Goal: Task Accomplishment & Management: Use online tool/utility

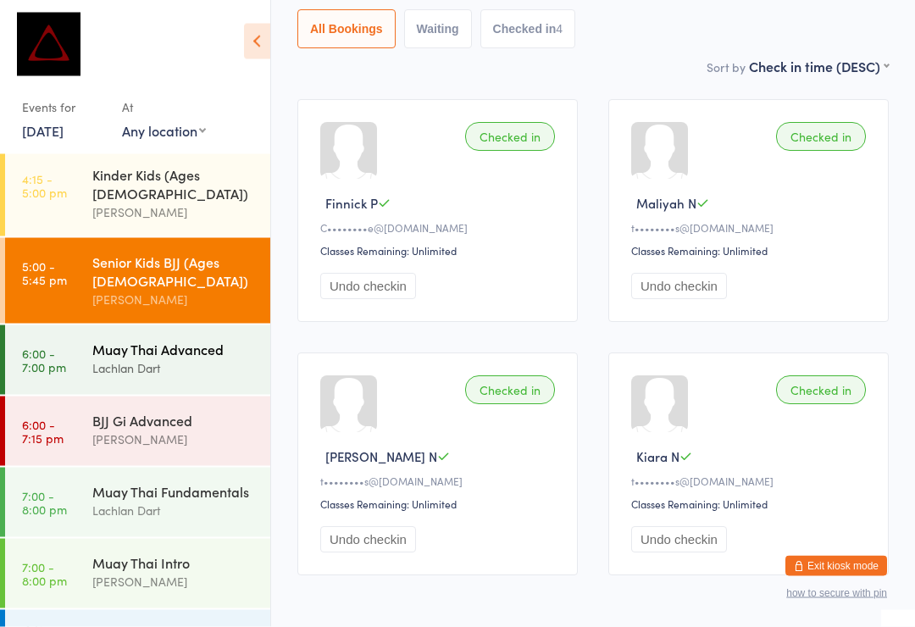
scroll to position [198, 0]
click at [50, 346] on time "6:00 - 7:00 pm" at bounding box center [44, 359] width 44 height 27
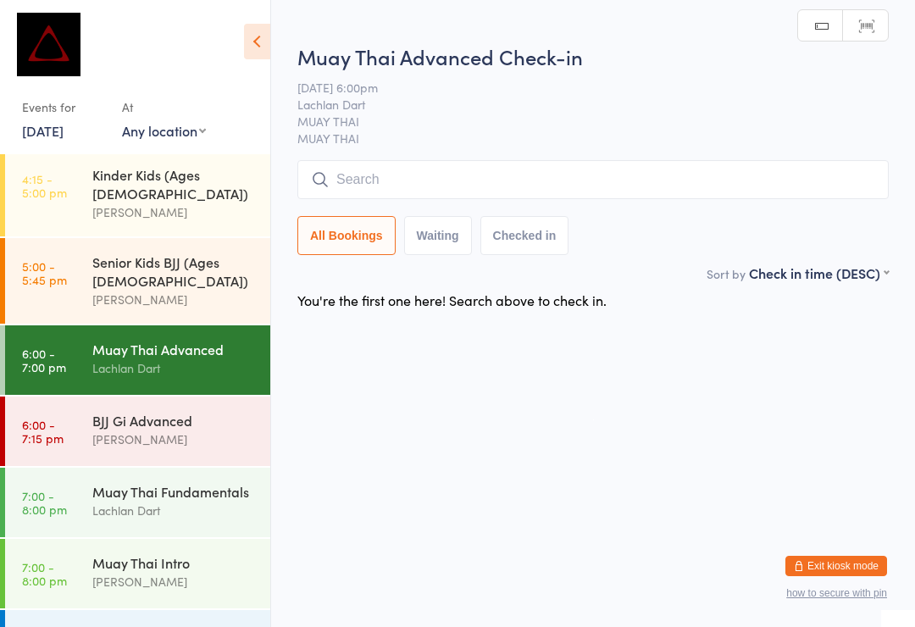
click at [764, 190] on input "search" at bounding box center [592, 179] width 591 height 39
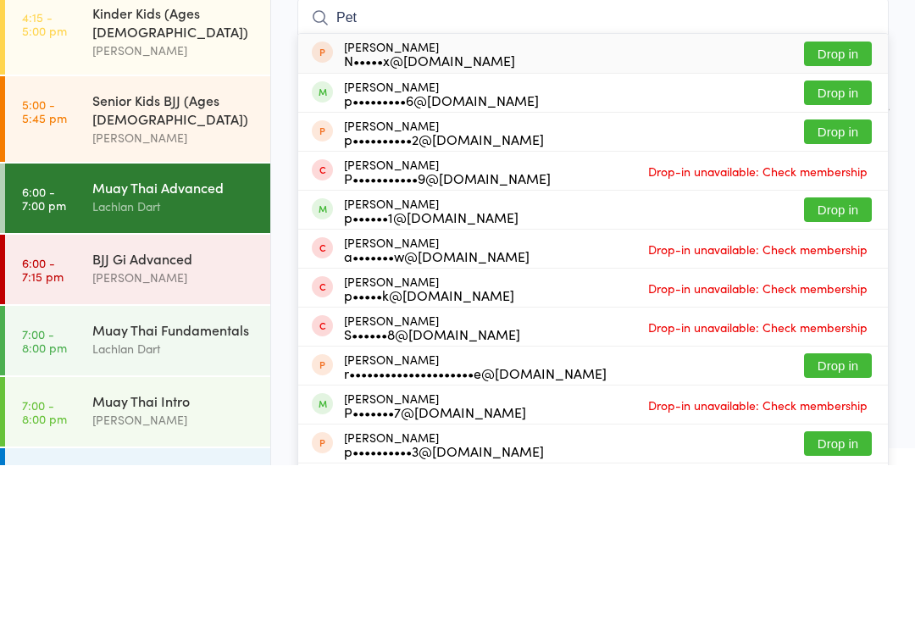
type input "Pet"
click at [845, 242] on button "Drop in" at bounding box center [838, 254] width 68 height 25
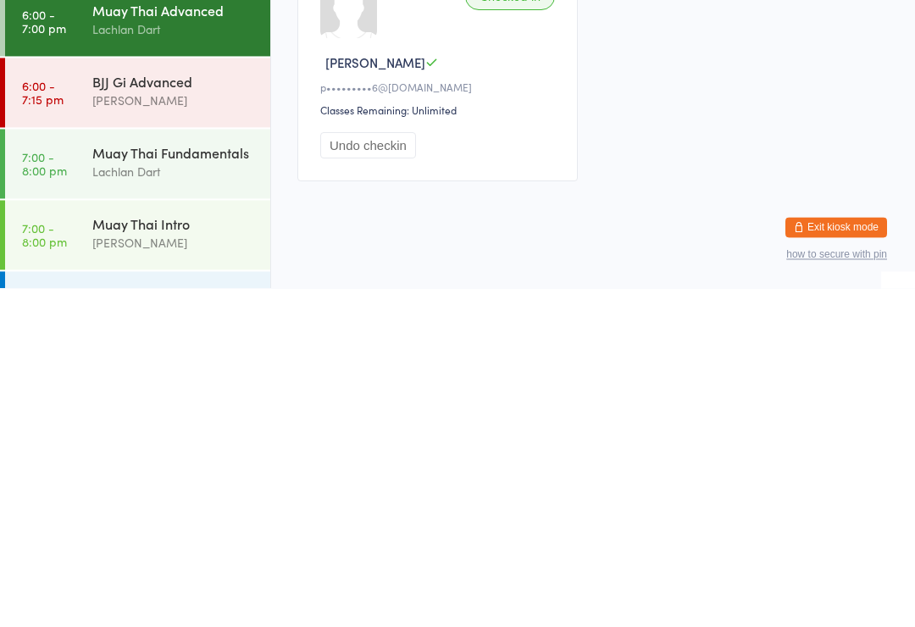
scroll to position [32, 0]
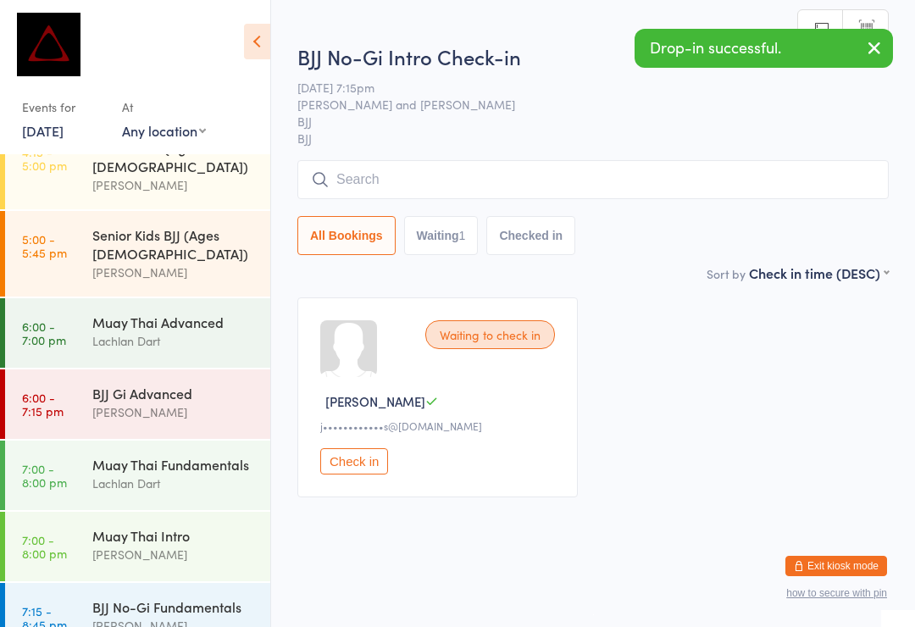
scroll to position [666, 0]
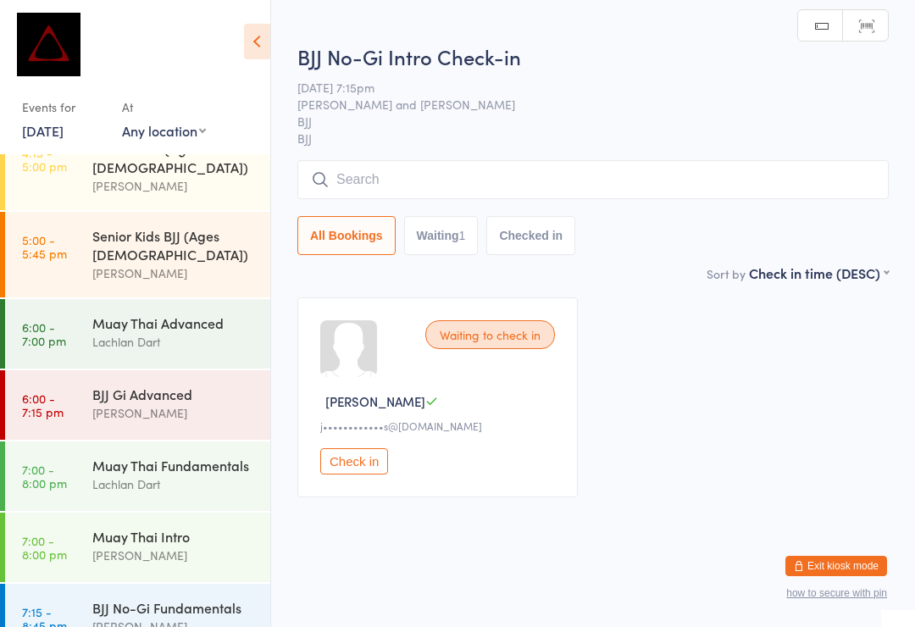
click at [751, 180] on input "search" at bounding box center [592, 179] width 591 height 39
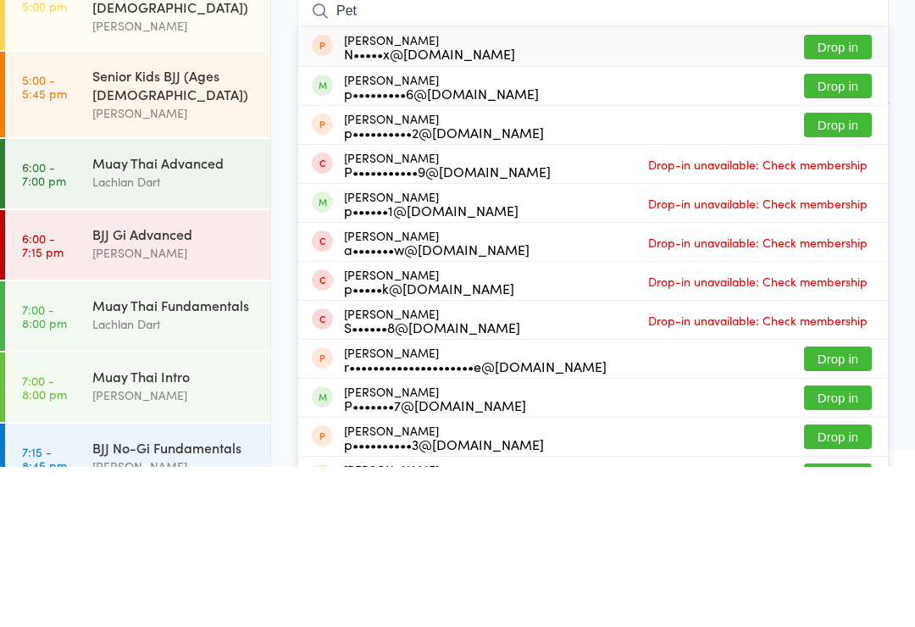
type input "Pet"
click at [858, 234] on button "Drop in" at bounding box center [838, 246] width 68 height 25
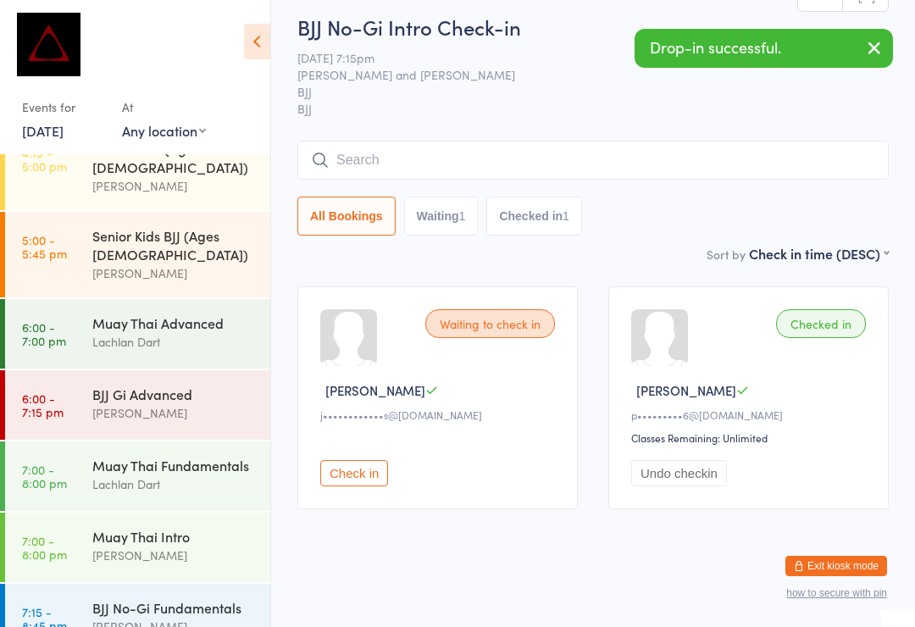
scroll to position [32, 0]
click at [56, 605] on time "7:15 - 8:45 pm" at bounding box center [44, 618] width 45 height 27
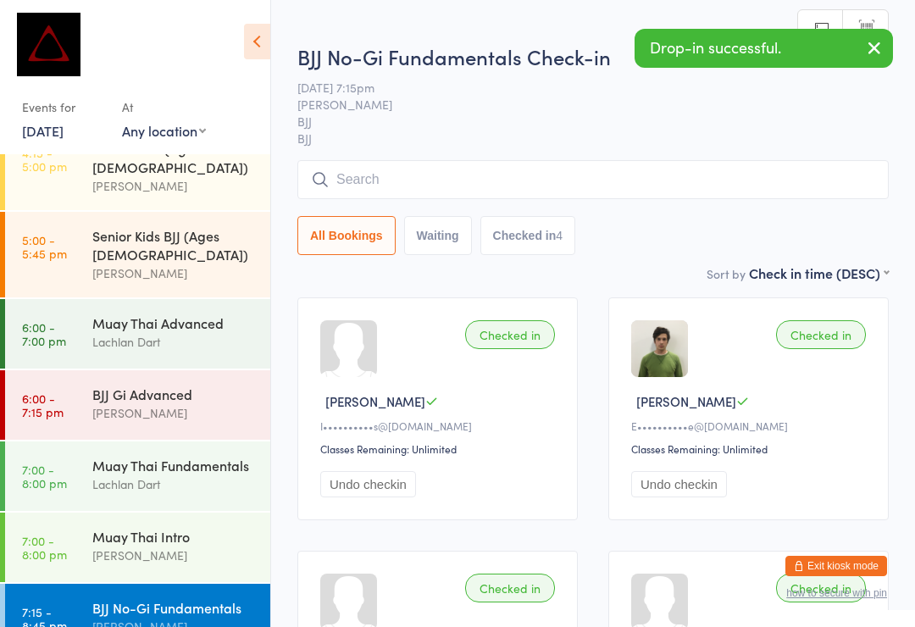
click at [763, 163] on input "search" at bounding box center [592, 179] width 591 height 39
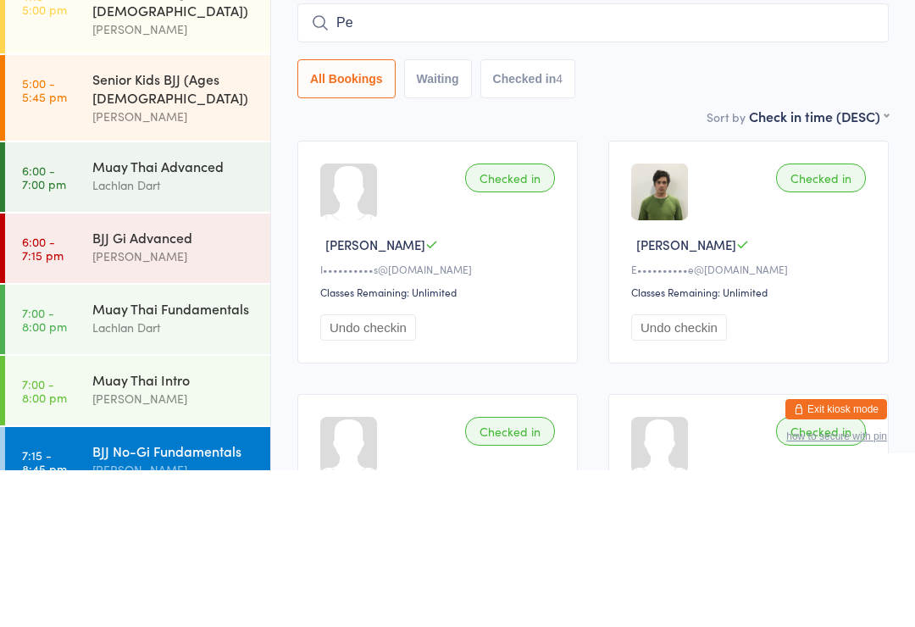
type input "Pet"
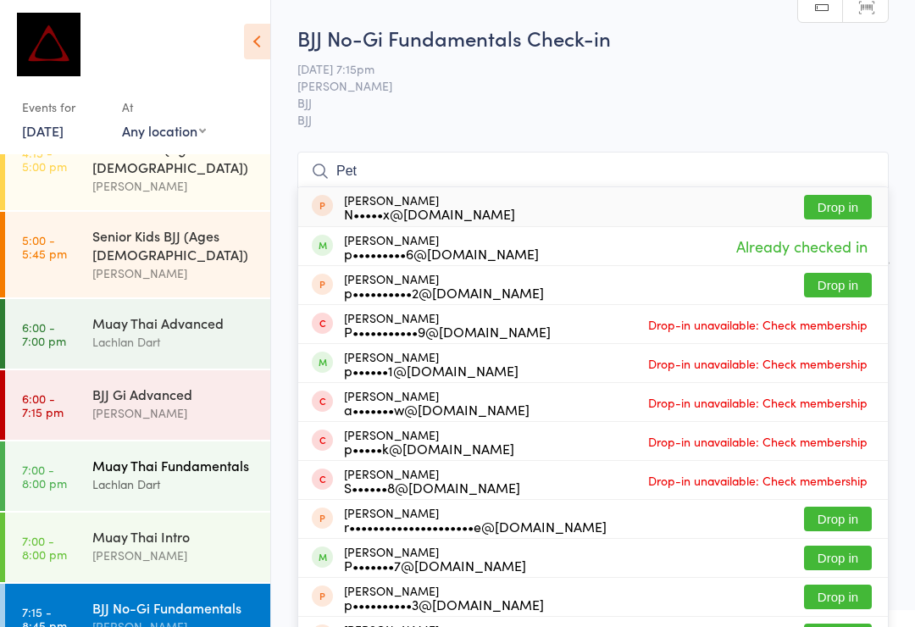
click at [196, 456] on div "Muay Thai Fundamentals" at bounding box center [173, 465] width 163 height 19
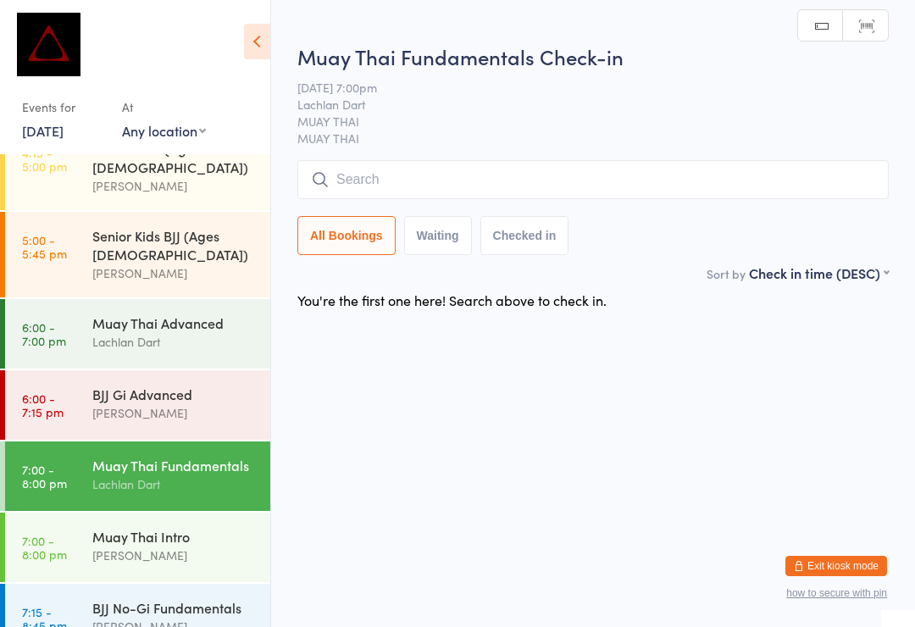
click at [530, 176] on input "search" at bounding box center [592, 179] width 591 height 39
type input "X"
click at [182, 583] on div "BJJ No-Gi Fundamentals [PERSON_NAME]" at bounding box center [181, 616] width 178 height 67
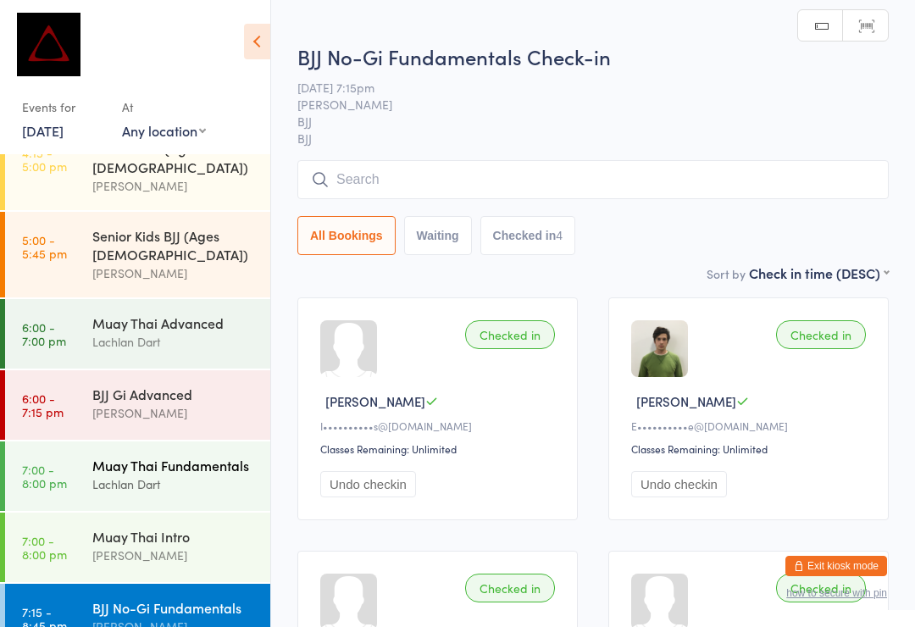
click at [149, 441] on div "Muay Thai Fundamentals Lachlan Dart" at bounding box center [181, 474] width 178 height 67
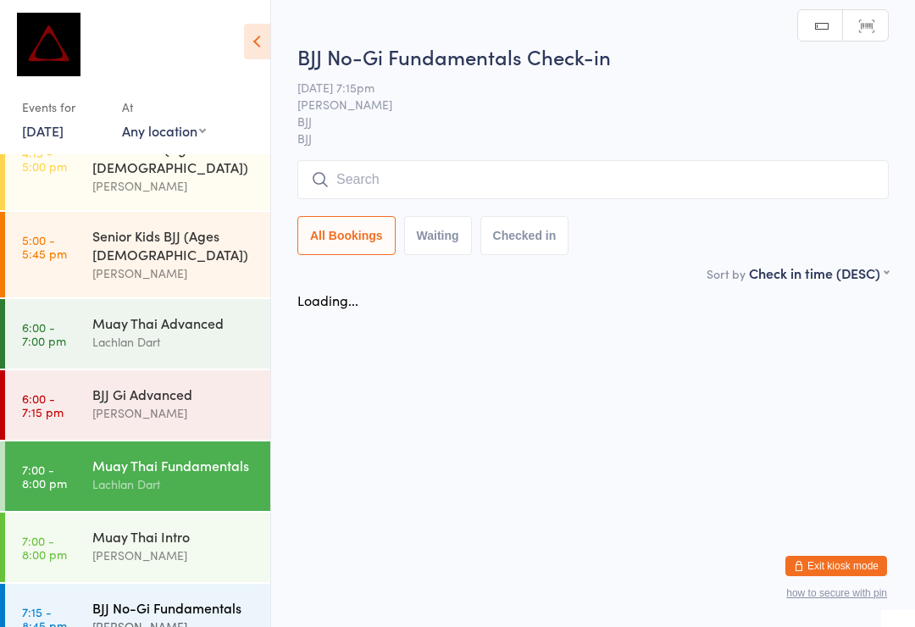
click at [180, 616] on div "[PERSON_NAME]" at bounding box center [173, 625] width 163 height 19
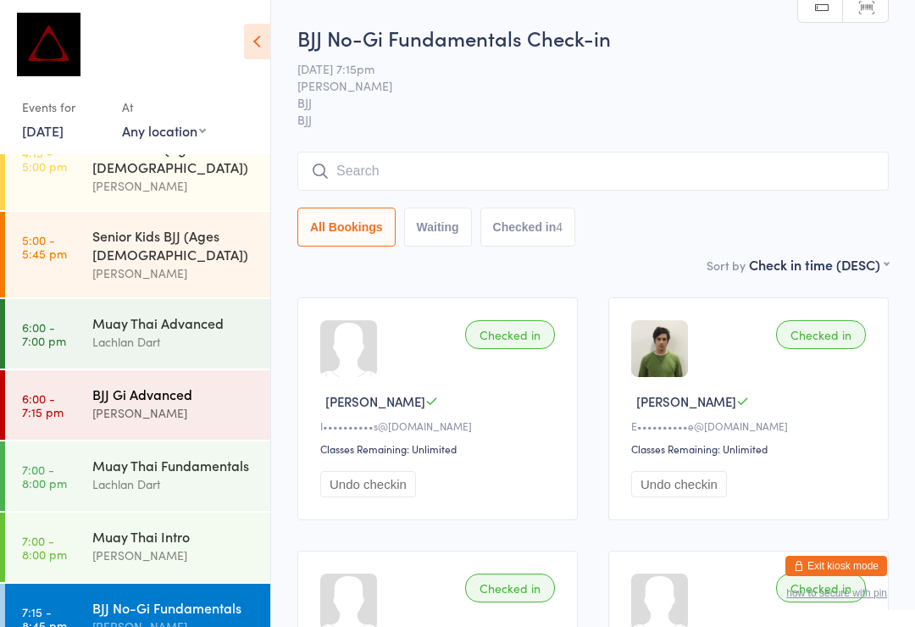
click at [60, 391] on time "6:00 - 7:15 pm" at bounding box center [42, 404] width 41 height 27
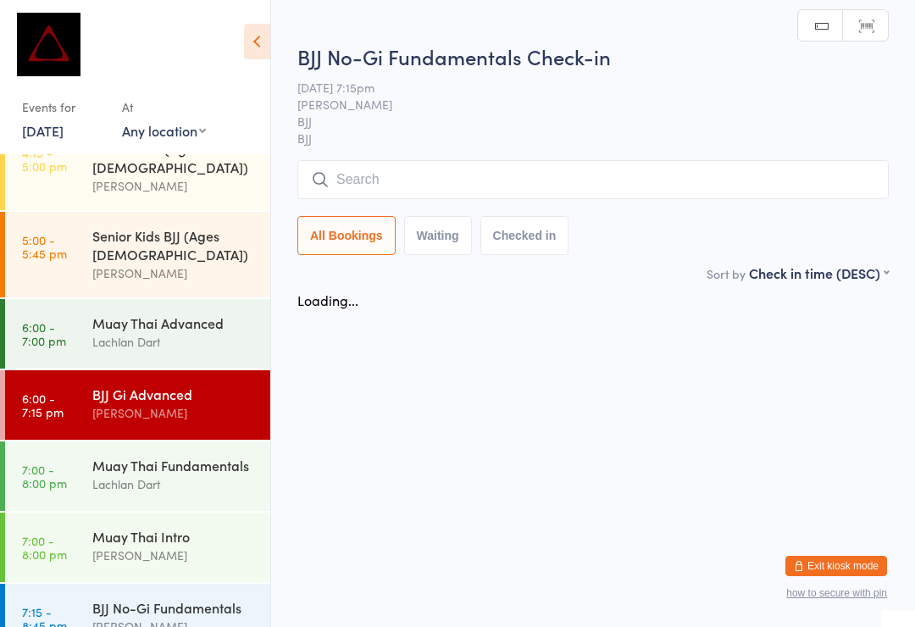
click at [373, 199] on input "search" at bounding box center [592, 179] width 591 height 39
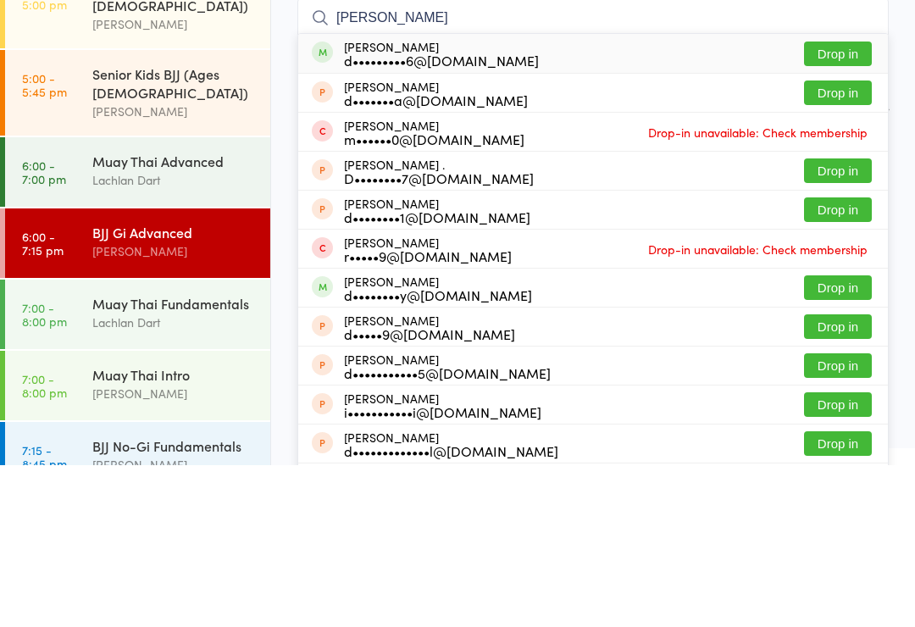
type input "[PERSON_NAME]"
click at [827, 203] on button "Drop in" at bounding box center [838, 215] width 68 height 25
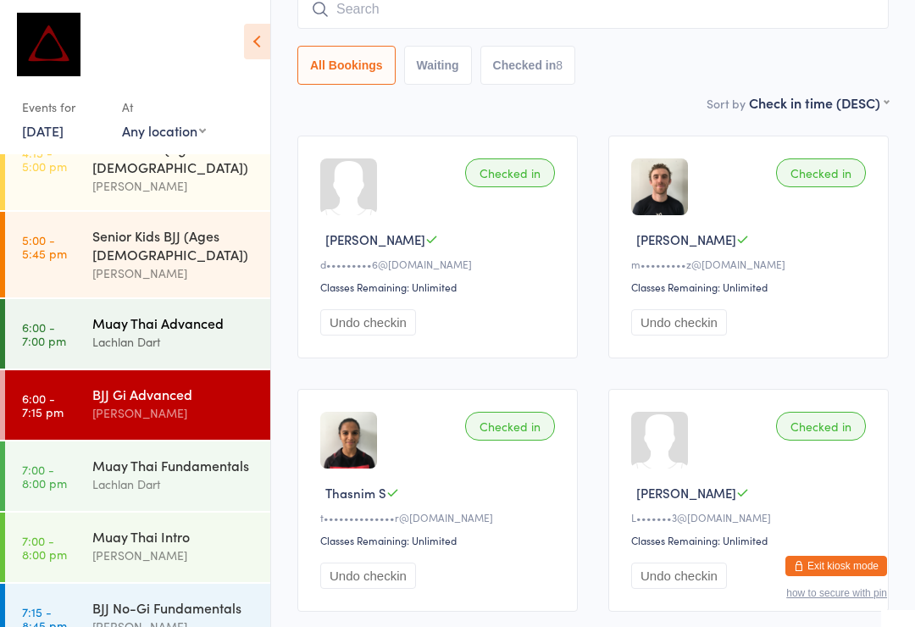
click at [185, 313] on div "Muay Thai Advanced" at bounding box center [173, 322] width 163 height 19
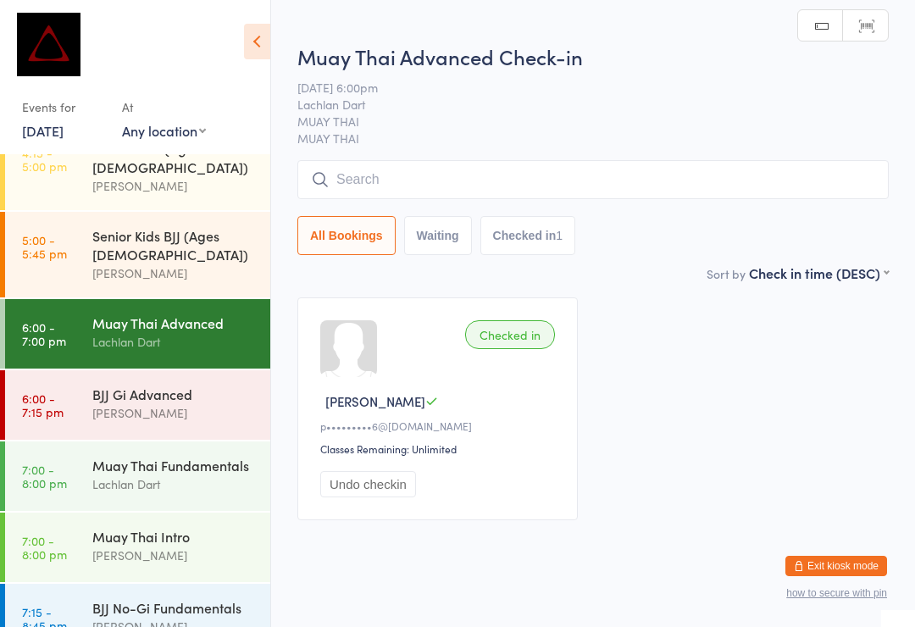
click at [459, 191] on input "search" at bounding box center [592, 179] width 591 height 39
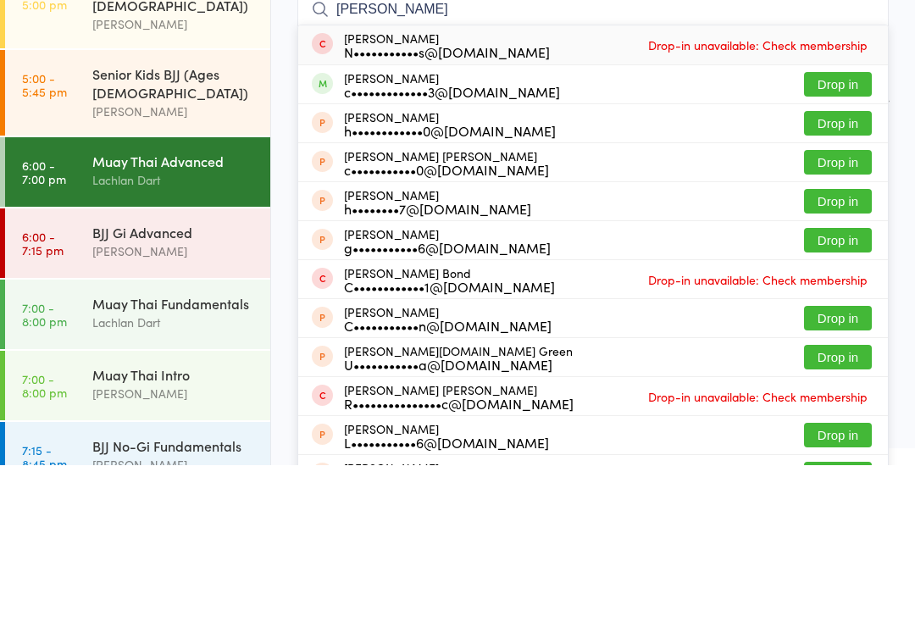
type input "[PERSON_NAME]"
click at [843, 234] on button "Drop in" at bounding box center [838, 246] width 68 height 25
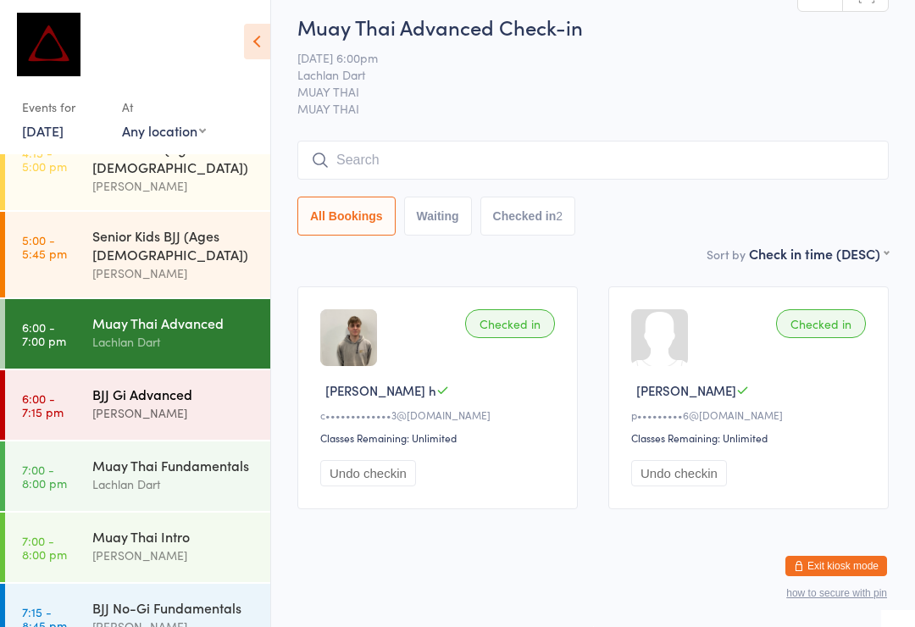
click at [86, 370] on link "6:00 - 7:15 pm BJJ Gi Advanced [PERSON_NAME]" at bounding box center [137, 404] width 265 height 69
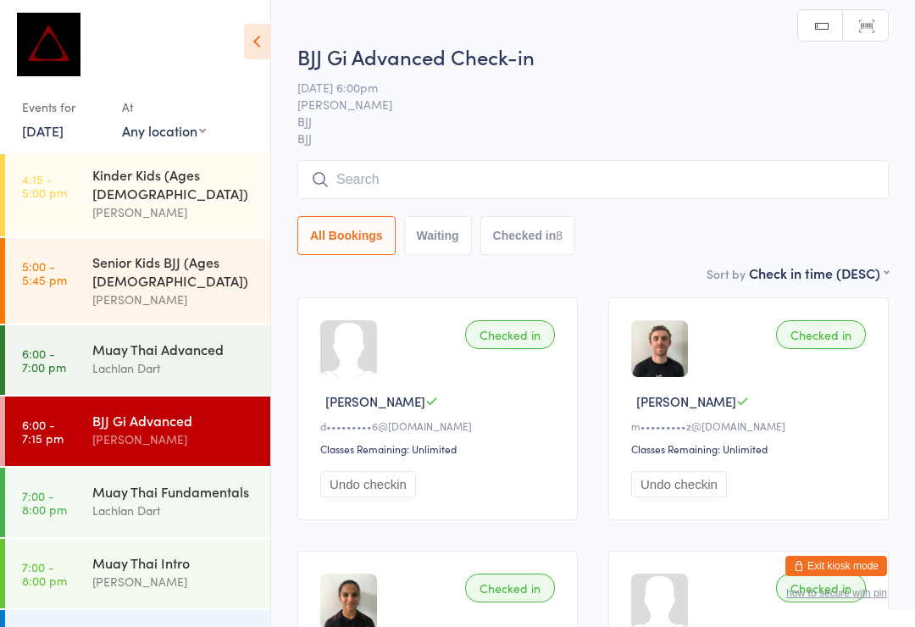
click at [389, 180] on input "search" at bounding box center [592, 179] width 591 height 39
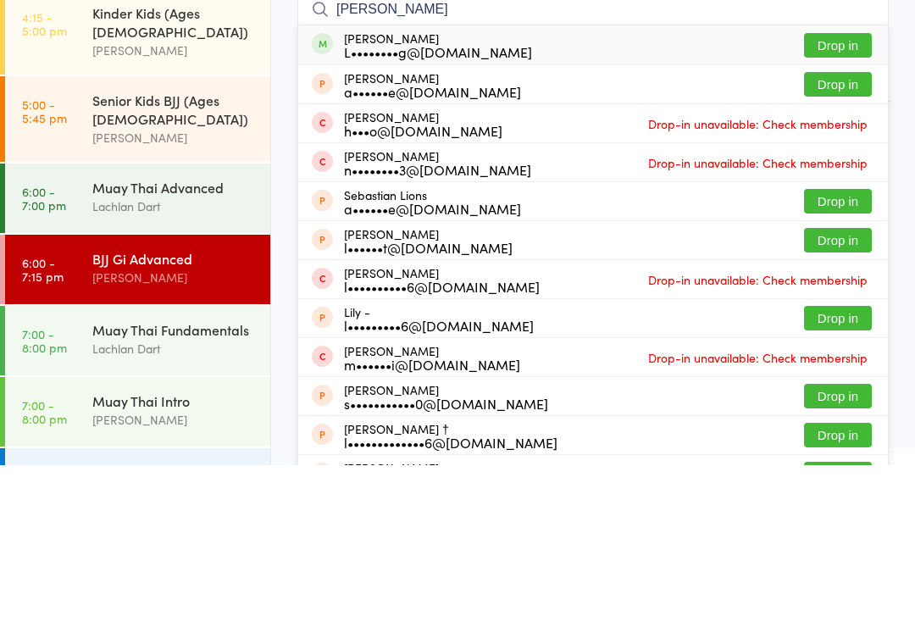
type input "[PERSON_NAME]"
click at [819, 195] on button "Drop in" at bounding box center [838, 207] width 68 height 25
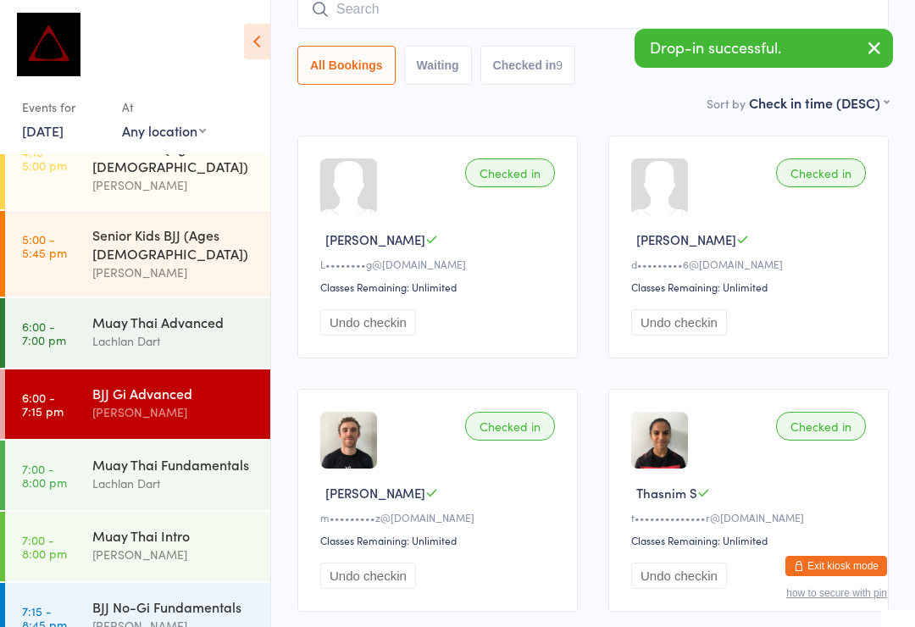
scroll to position [666, 0]
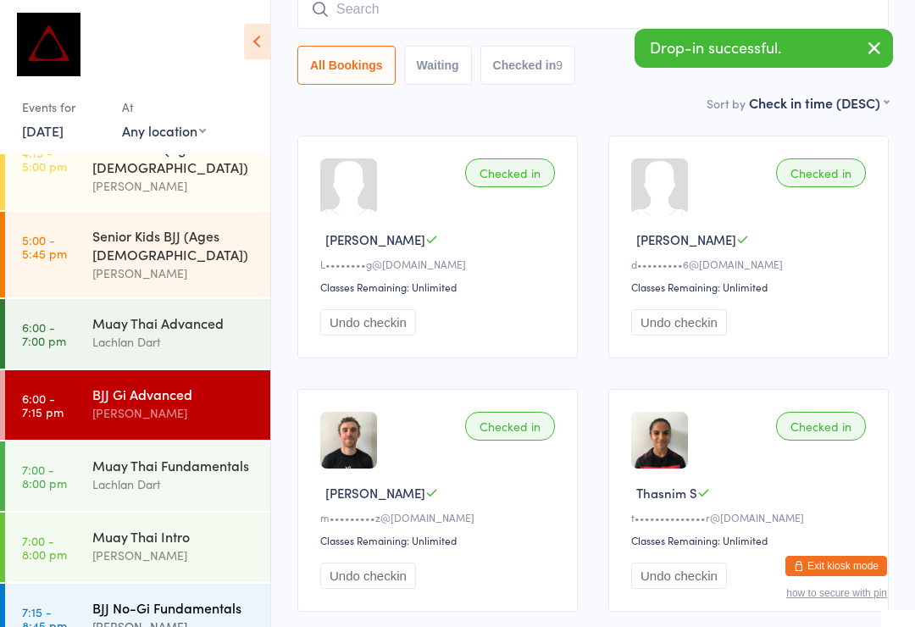
click at [104, 598] on div "BJJ No-Gi Fundamentals" at bounding box center [173, 607] width 163 height 19
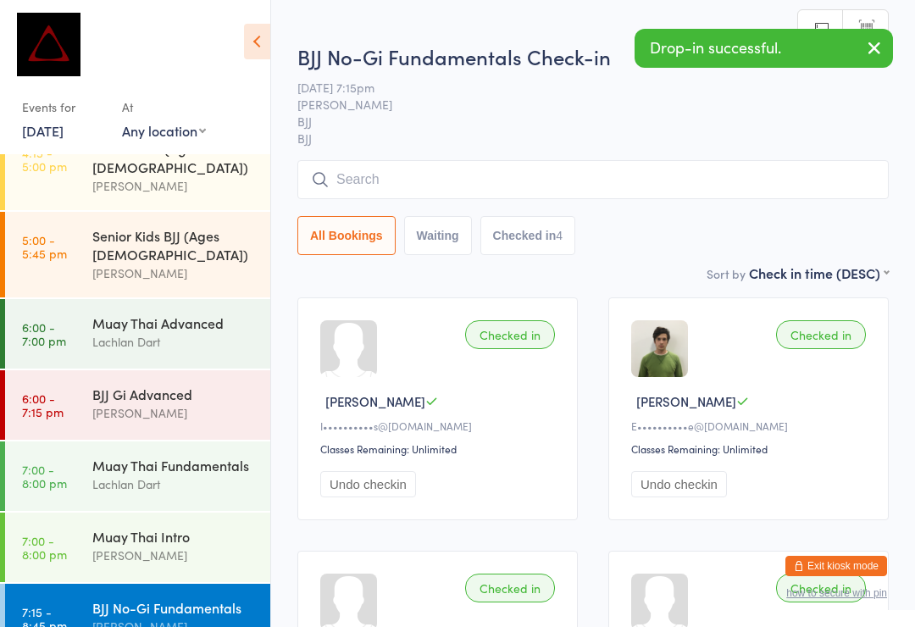
click at [405, 181] on input "search" at bounding box center [592, 179] width 591 height 39
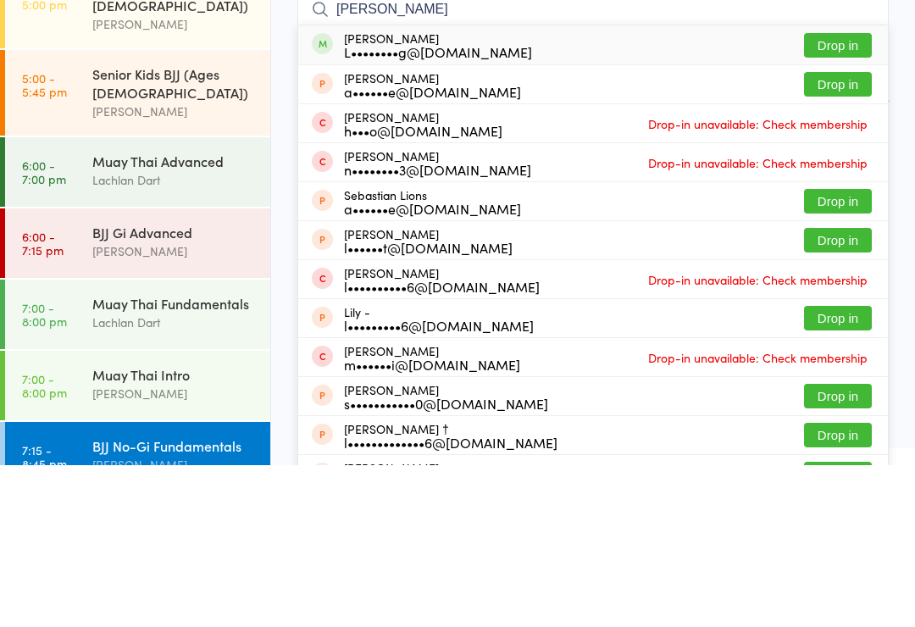
type input "[PERSON_NAME]"
click at [826, 195] on button "Drop in" at bounding box center [838, 207] width 68 height 25
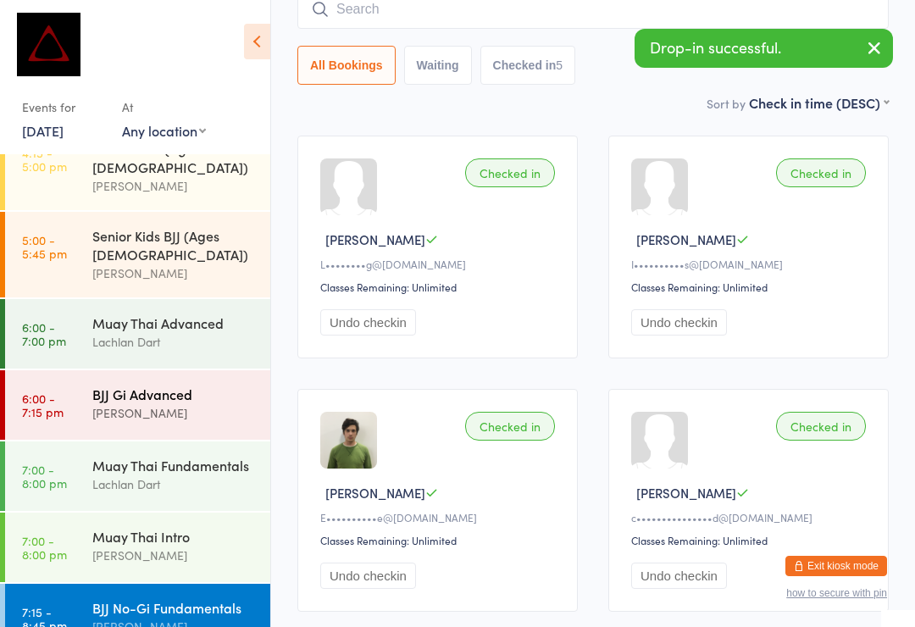
click at [75, 370] on link "6:00 - 7:15 pm BJJ Gi Advanced [PERSON_NAME]" at bounding box center [137, 404] width 265 height 69
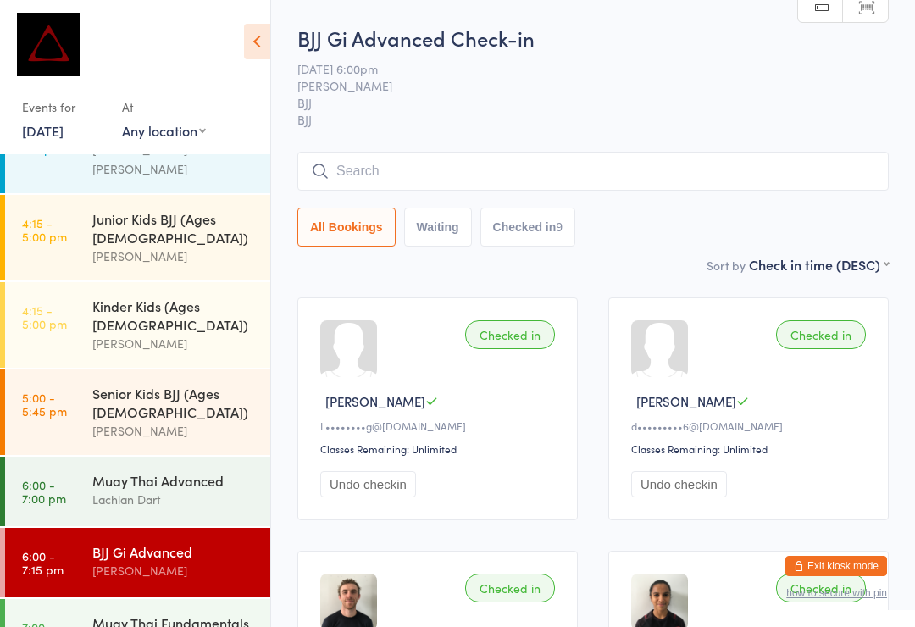
scroll to position [507, 0]
click at [173, 472] on div "Muay Thai Advanced" at bounding box center [173, 481] width 163 height 19
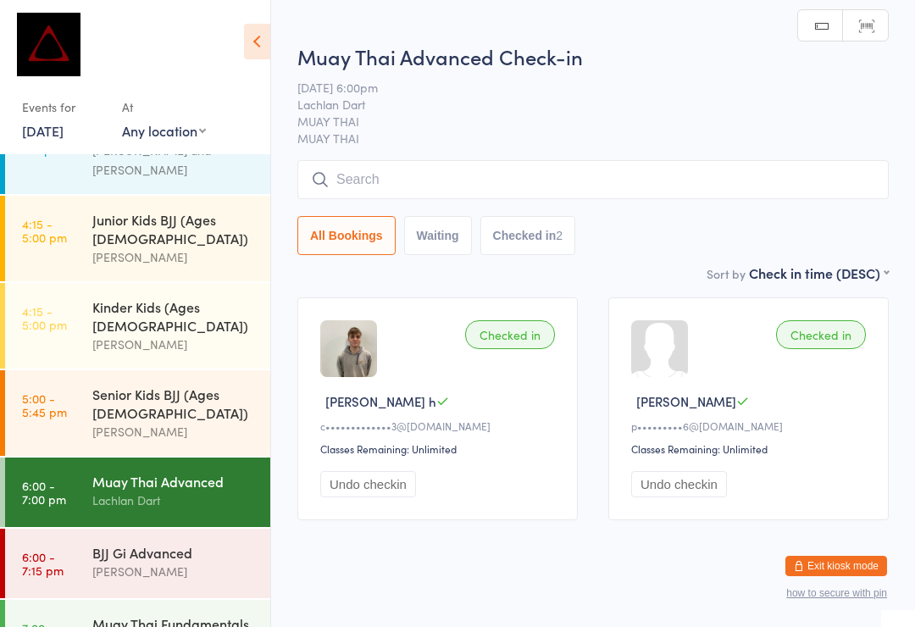
click at [606, 189] on input "search" at bounding box center [592, 179] width 591 height 39
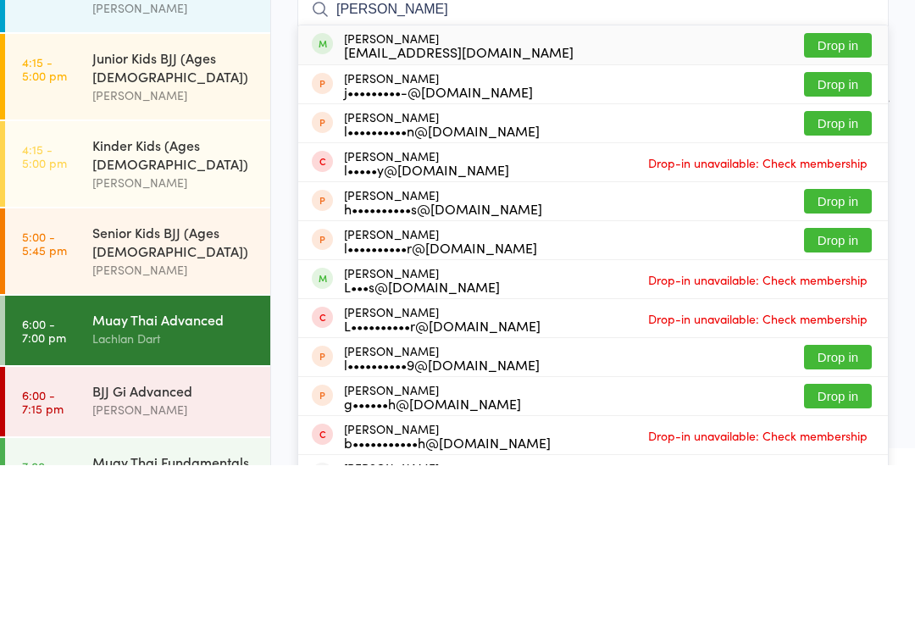
type input "[PERSON_NAME]"
click at [837, 195] on button "Drop in" at bounding box center [838, 207] width 68 height 25
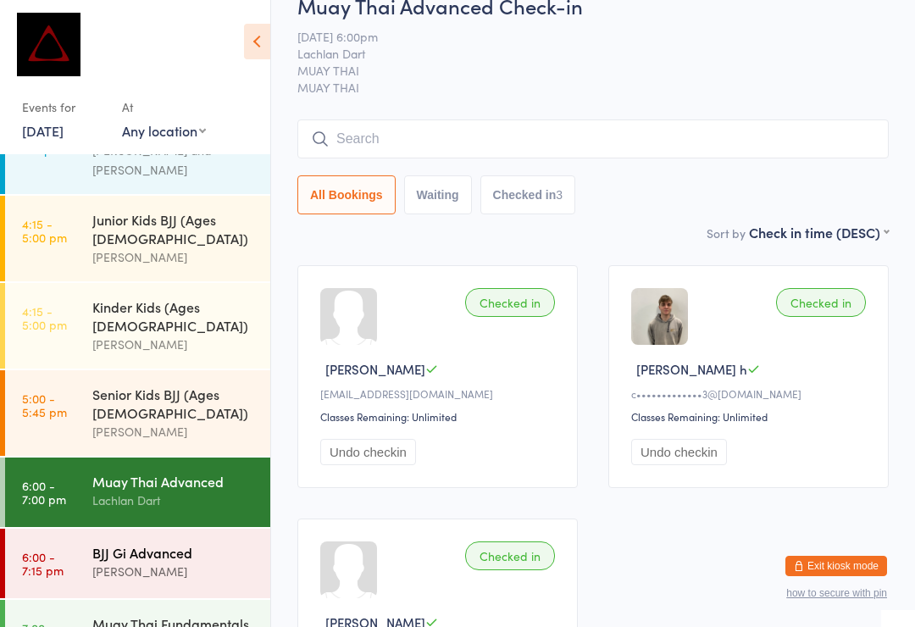
click at [201, 561] on div "[PERSON_NAME]" at bounding box center [173, 570] width 163 height 19
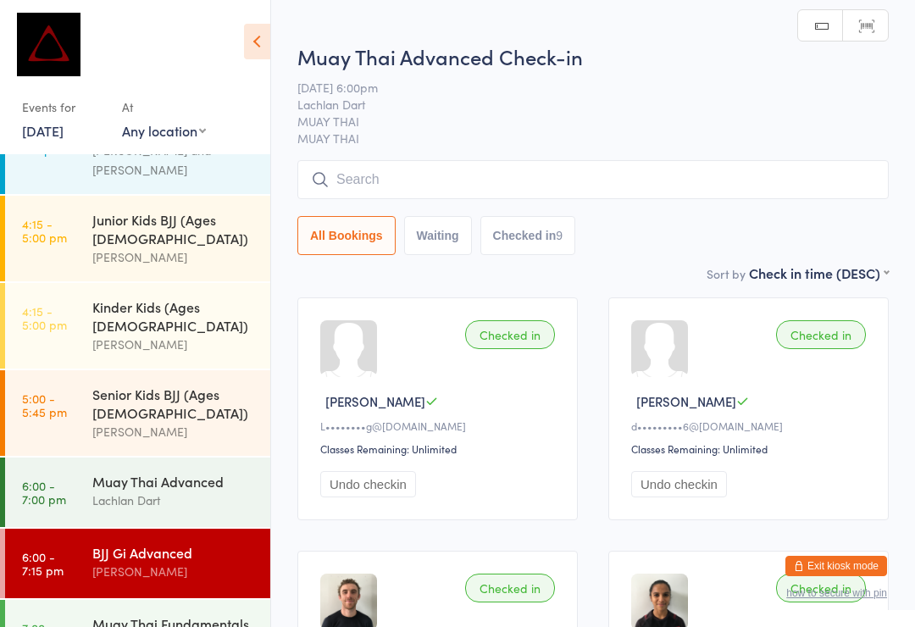
click at [461, 177] on input "search" at bounding box center [592, 179] width 591 height 39
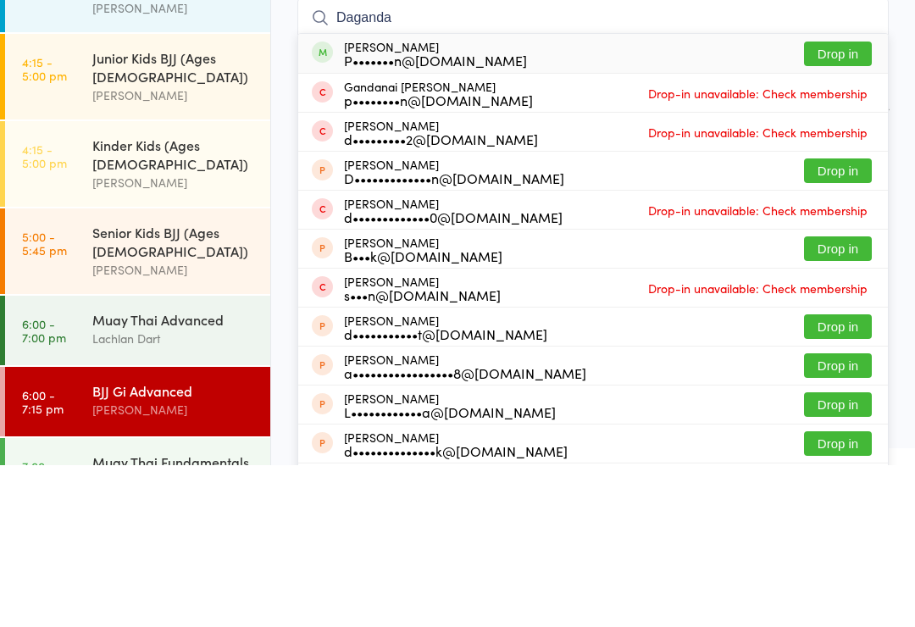
type input "Daganda"
click at [859, 203] on button "Drop in" at bounding box center [838, 215] width 68 height 25
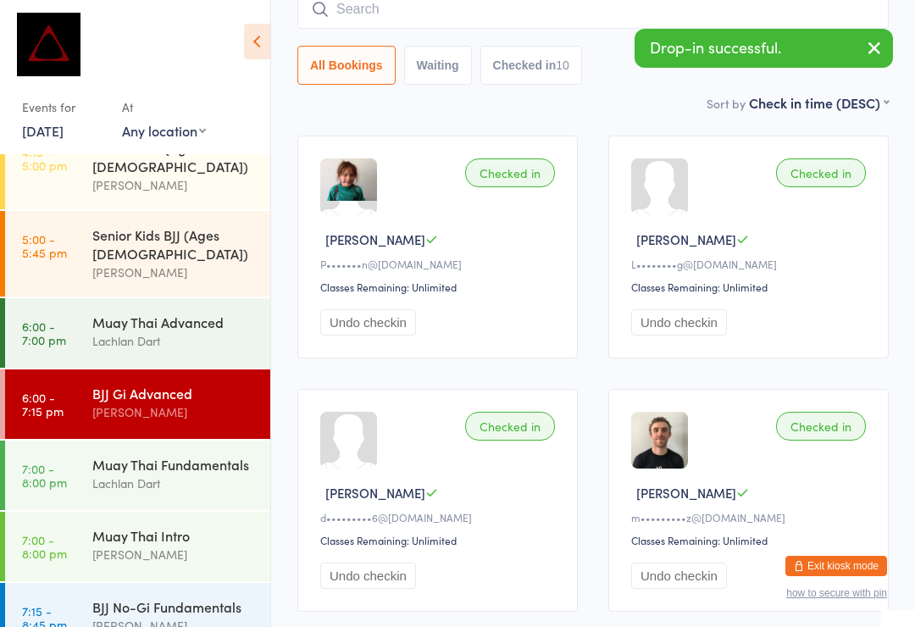
scroll to position [666, 0]
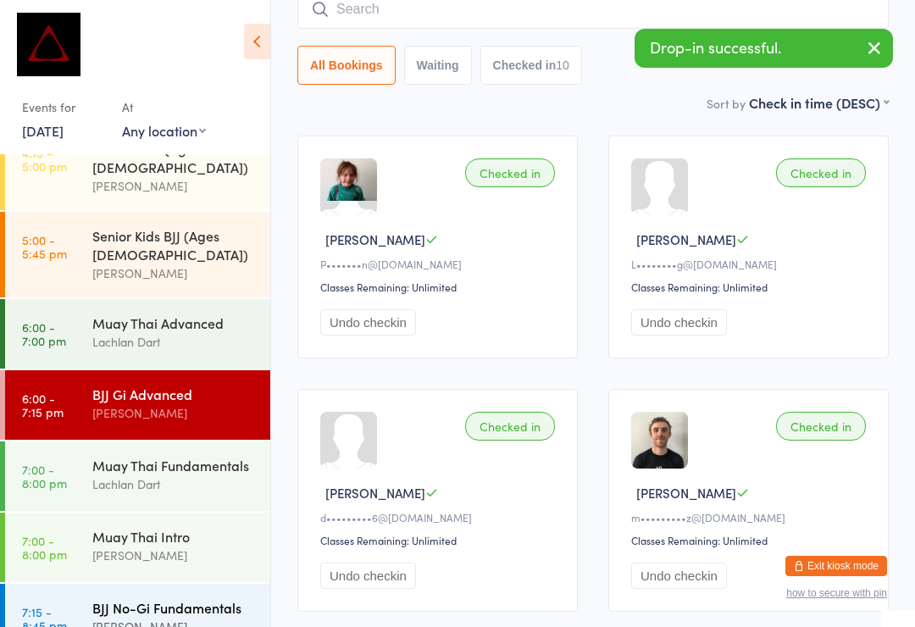
click at [163, 598] on div "BJJ No-Gi Fundamentals" at bounding box center [173, 607] width 163 height 19
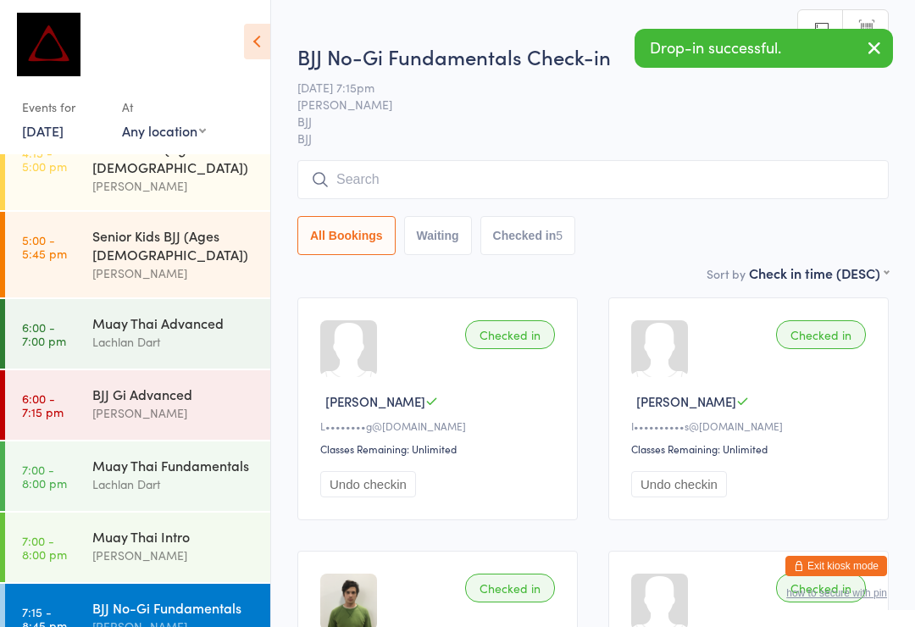
click at [417, 165] on input "search" at bounding box center [592, 179] width 591 height 39
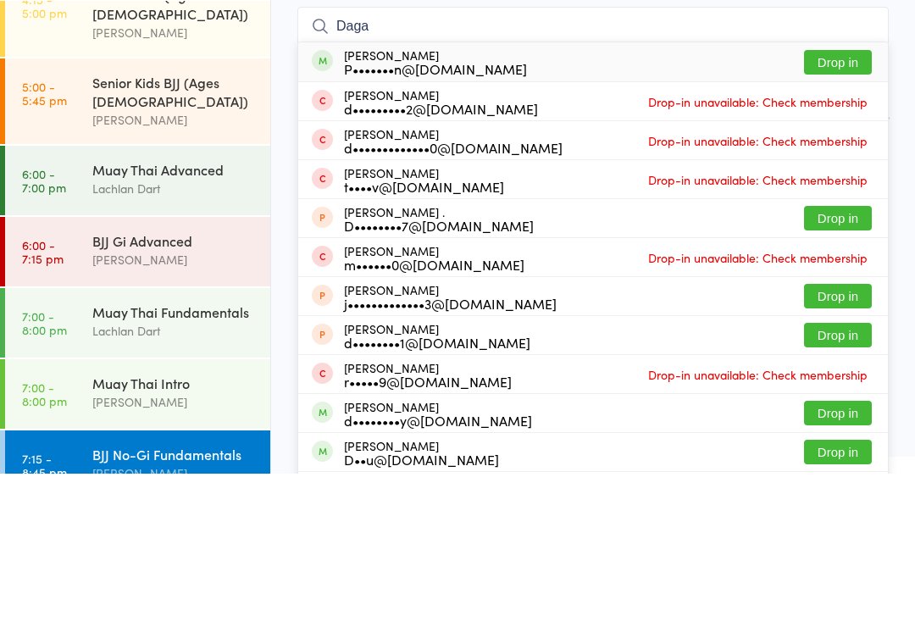
type input "Daga"
click at [853, 203] on button "Drop in" at bounding box center [838, 215] width 68 height 25
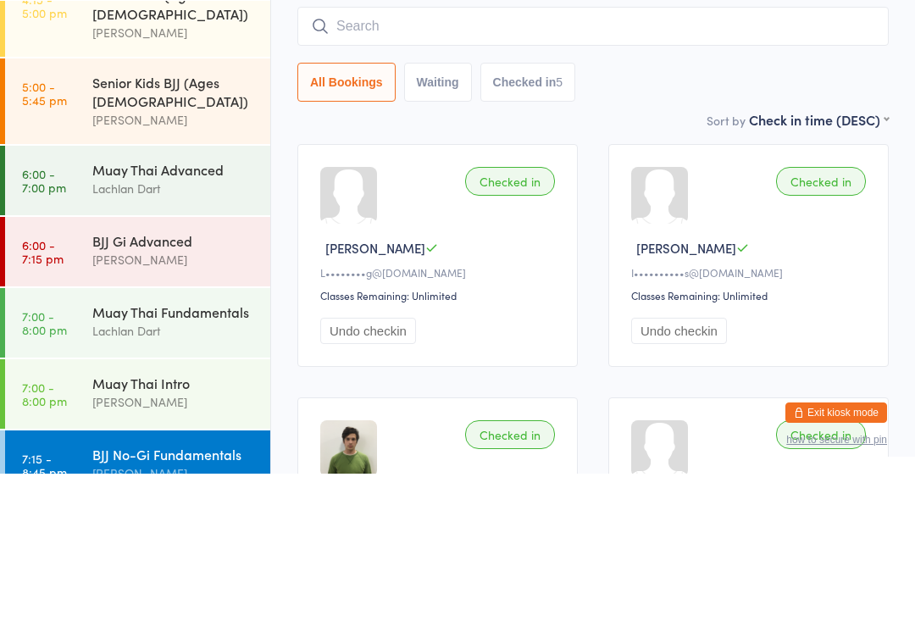
scroll to position [153, 0]
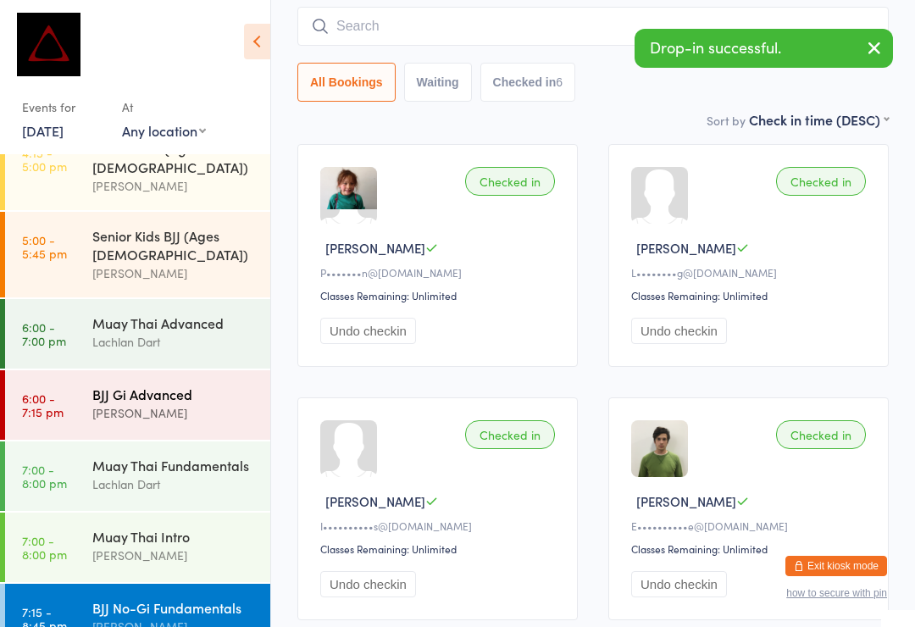
click at [182, 384] on div "BJJ Gi Advanced" at bounding box center [173, 393] width 163 height 19
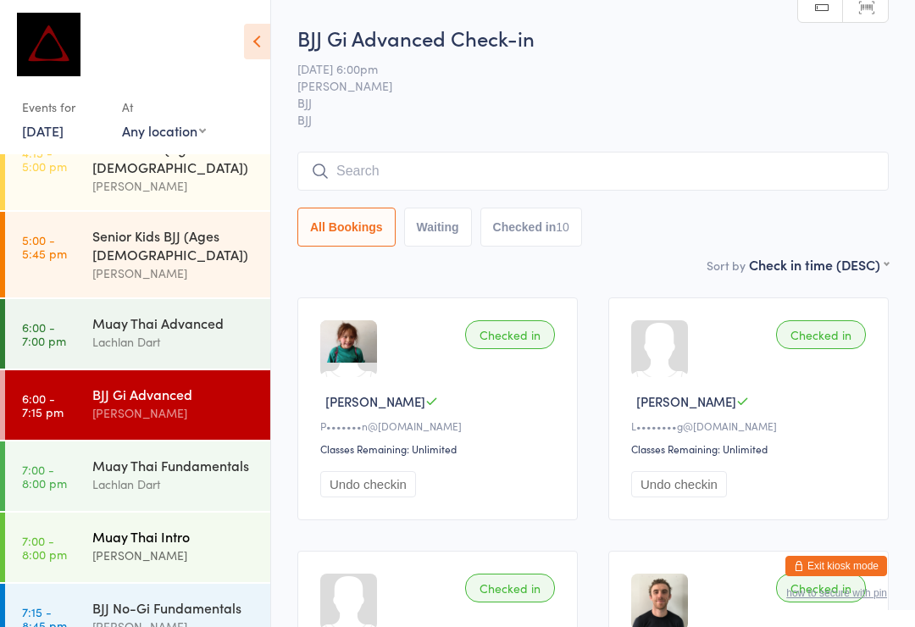
click at [191, 527] on div "Muay Thai Intro" at bounding box center [173, 536] width 163 height 19
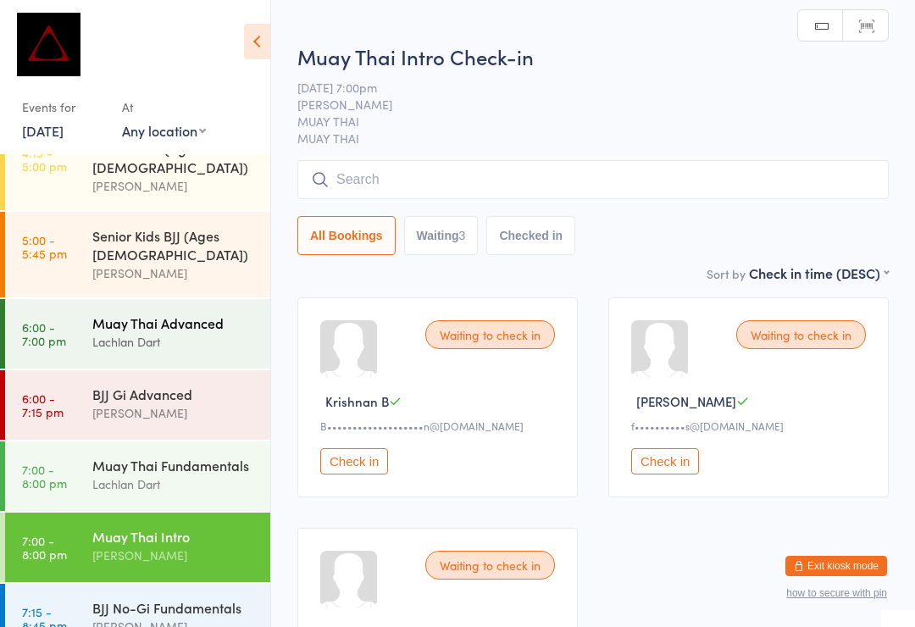
click at [185, 313] on div "Muay Thai Advanced" at bounding box center [173, 322] width 163 height 19
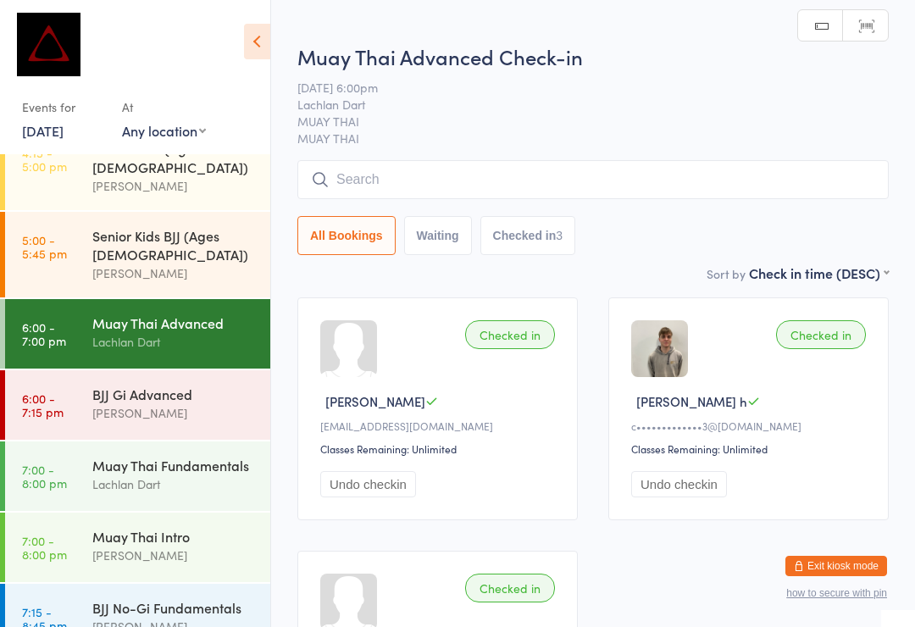
click at [712, 177] on input "search" at bounding box center [592, 179] width 591 height 39
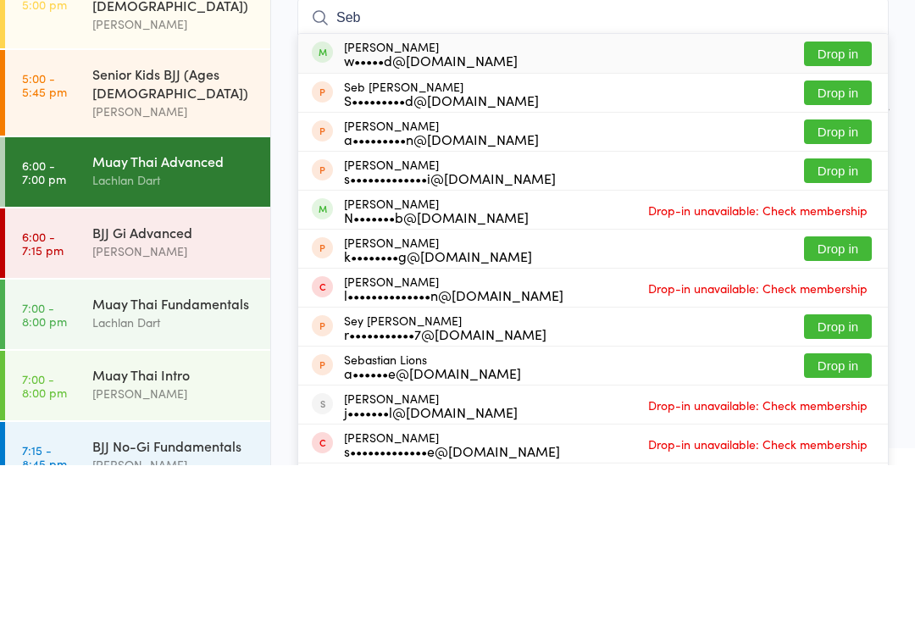
type input "Seb"
click at [832, 203] on button "Drop in" at bounding box center [838, 215] width 68 height 25
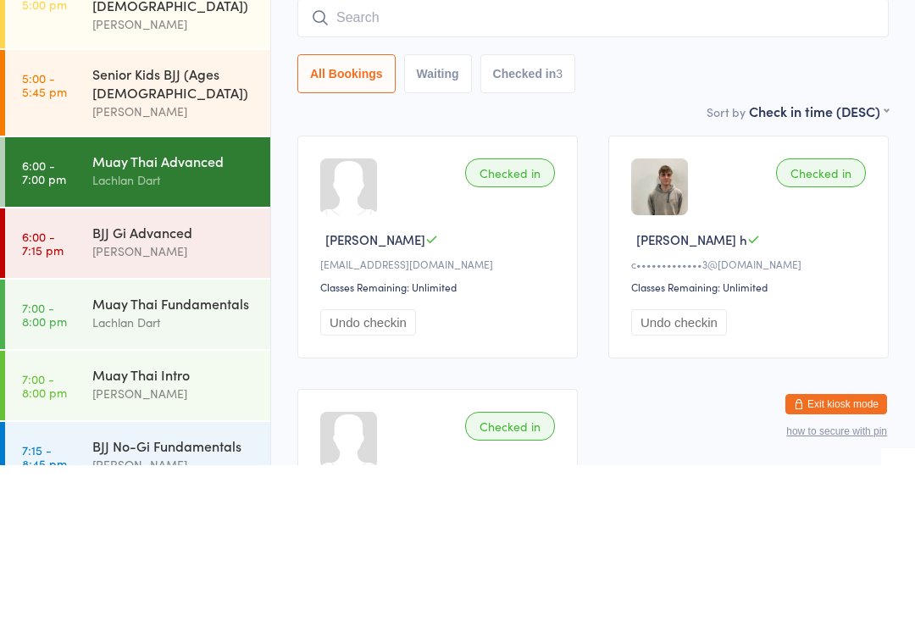
scroll to position [162, 0]
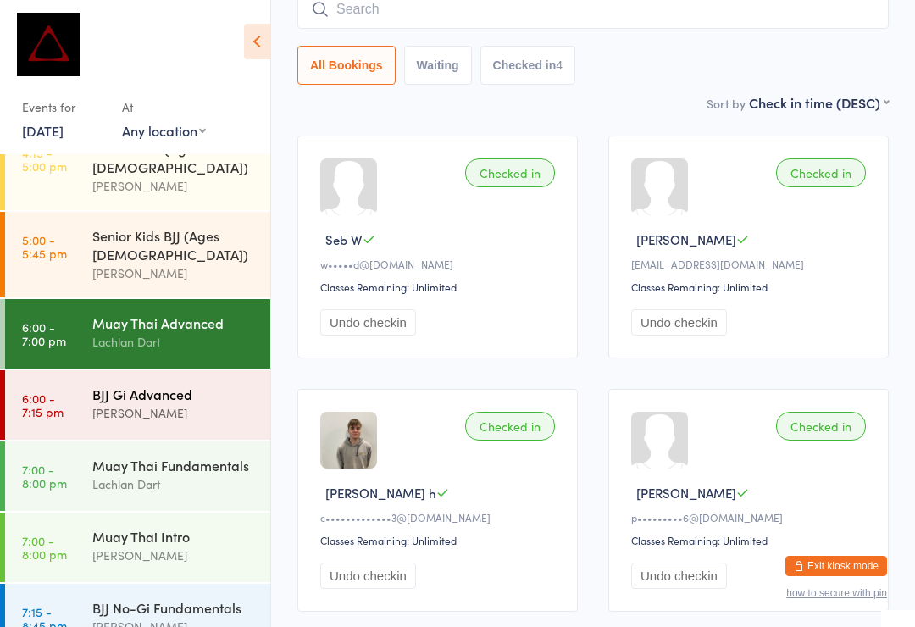
click at [164, 384] on div "BJJ Gi Advanced" at bounding box center [173, 393] width 163 height 19
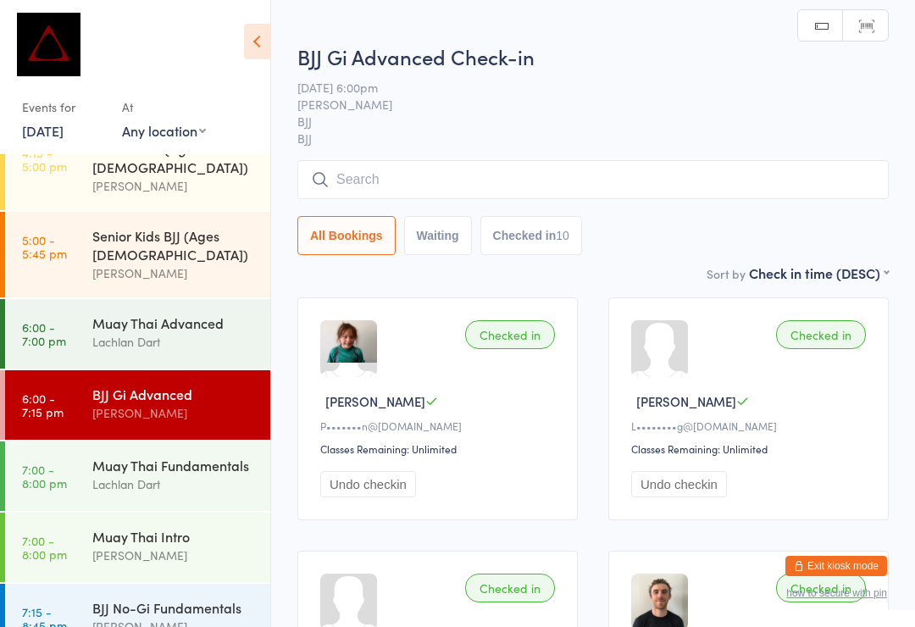
click at [469, 188] on input "search" at bounding box center [592, 179] width 591 height 39
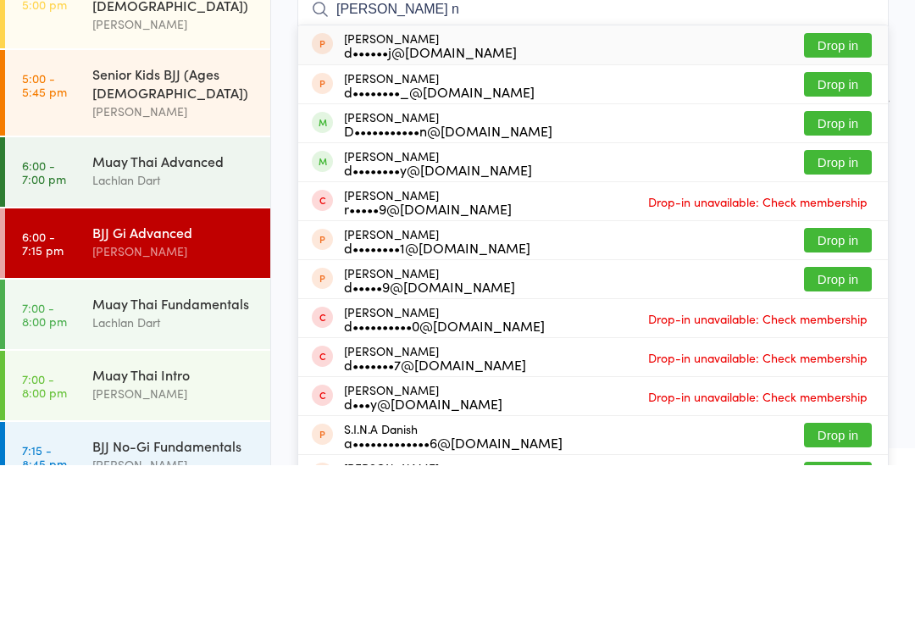
type input "[PERSON_NAME] n"
click at [848, 273] on button "Drop in" at bounding box center [838, 285] width 68 height 25
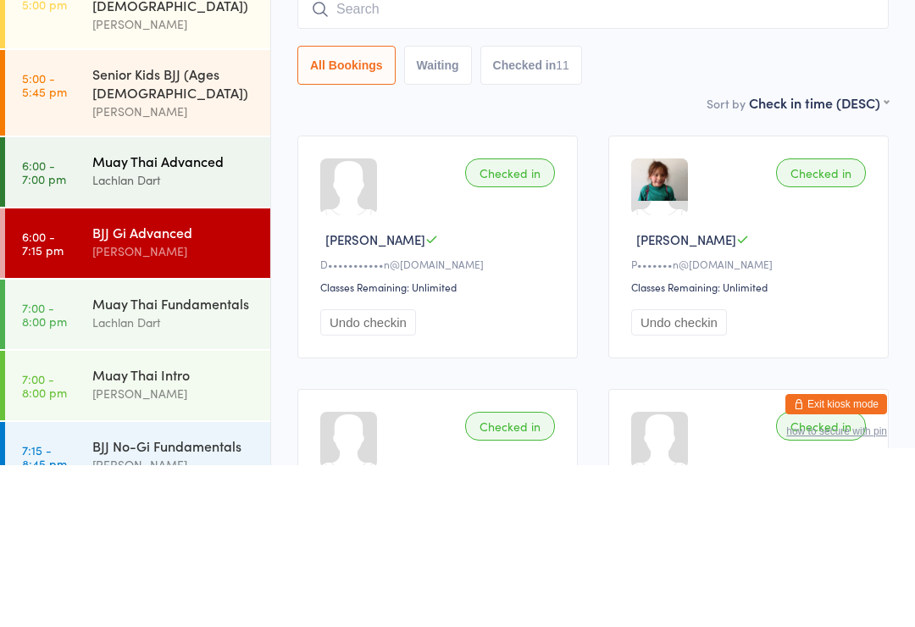
click at [62, 299] on link "6:00 - 7:00 pm Muay Thai Advanced Lachlan Dart" at bounding box center [137, 333] width 265 height 69
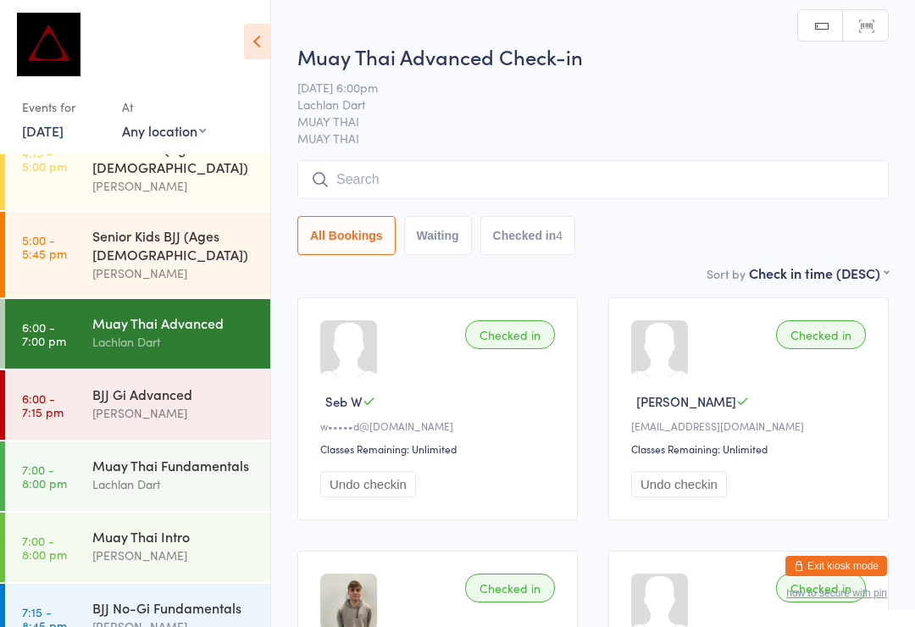
click at [688, 189] on input "search" at bounding box center [592, 179] width 591 height 39
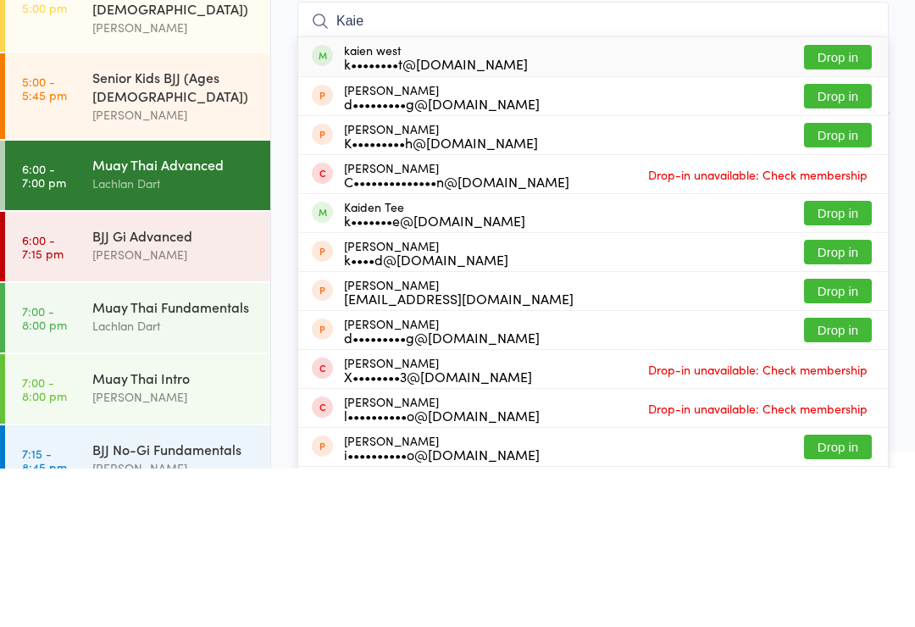
type input "Kaie"
click at [840, 203] on button "Drop in" at bounding box center [838, 215] width 68 height 25
